Goal: Use online tool/utility: Utilize a website feature to perform a specific function

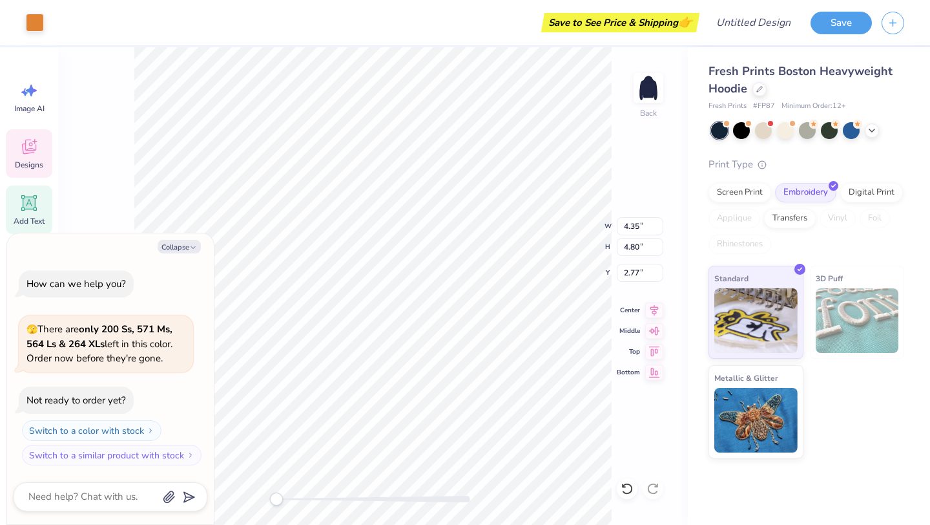
click at [33, 192] on div "Add Text" at bounding box center [29, 209] width 47 height 48
type textarea "x"
type input "7.05"
type input "2.04"
type input "5.73"
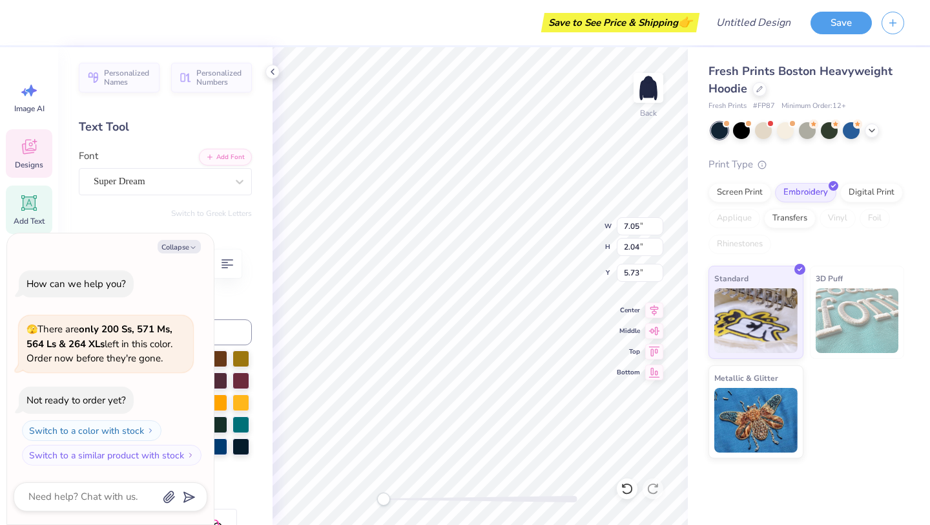
click at [25, 152] on icon at bounding box center [29, 148] width 12 height 10
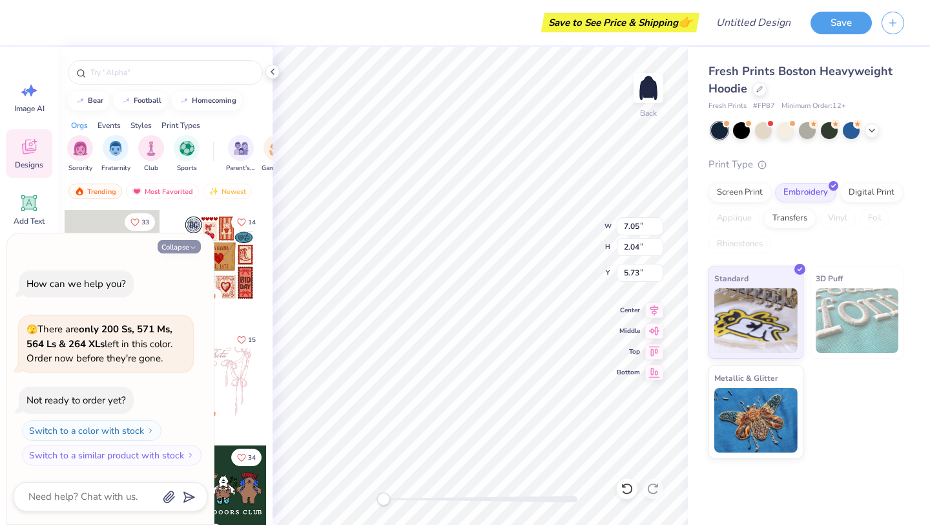
click at [194, 245] on icon "button" at bounding box center [193, 248] width 8 height 8
type textarea "x"
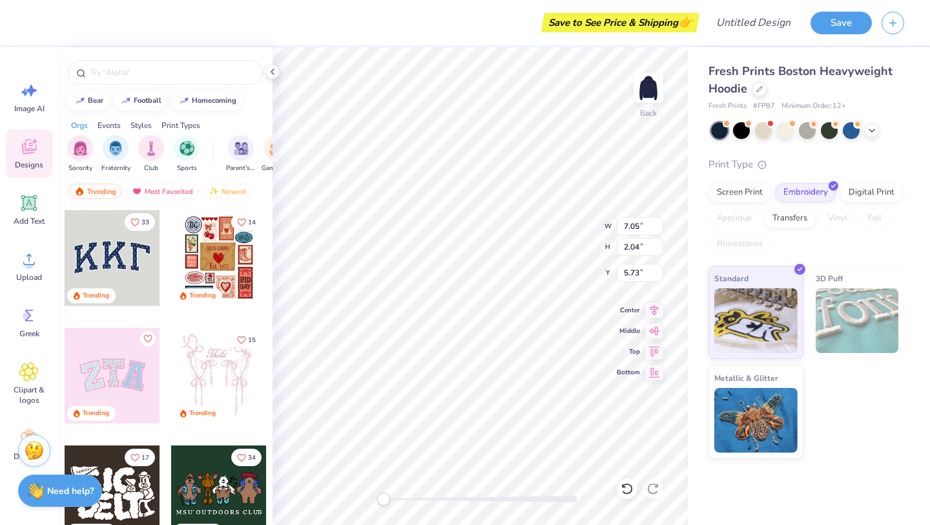
click at [129, 395] on div at bounding box center [113, 376] width 96 height 96
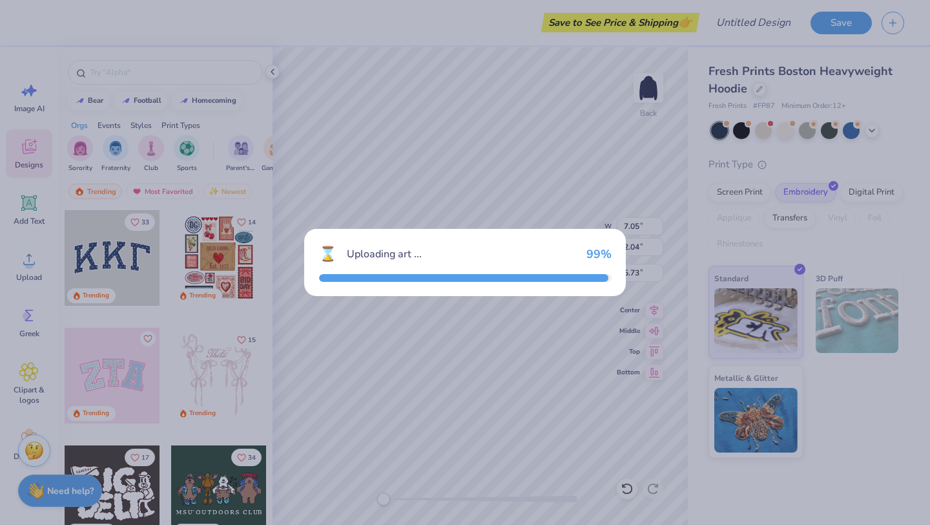
type input "12.00"
type input "6.01"
type input "3.00"
